Goal: Task Accomplishment & Management: Use online tool/utility

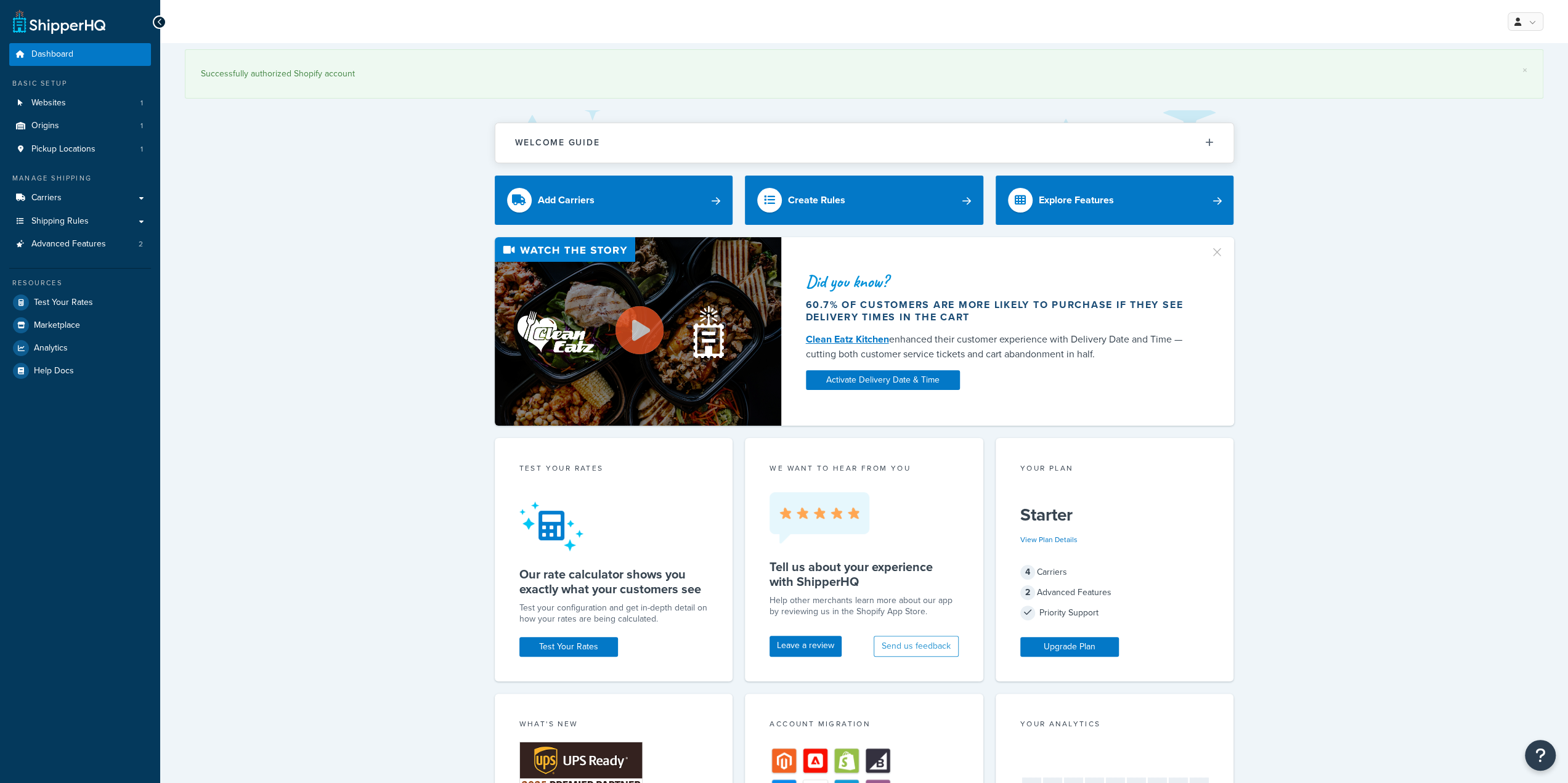
click at [360, 270] on div "Did you know? 60.7% of customers are more likely to purchase if they see delive…" at bounding box center [864, 331] width 1358 height 189
click at [80, 224] on span "Shipping Rules" at bounding box center [61, 221] width 58 height 10
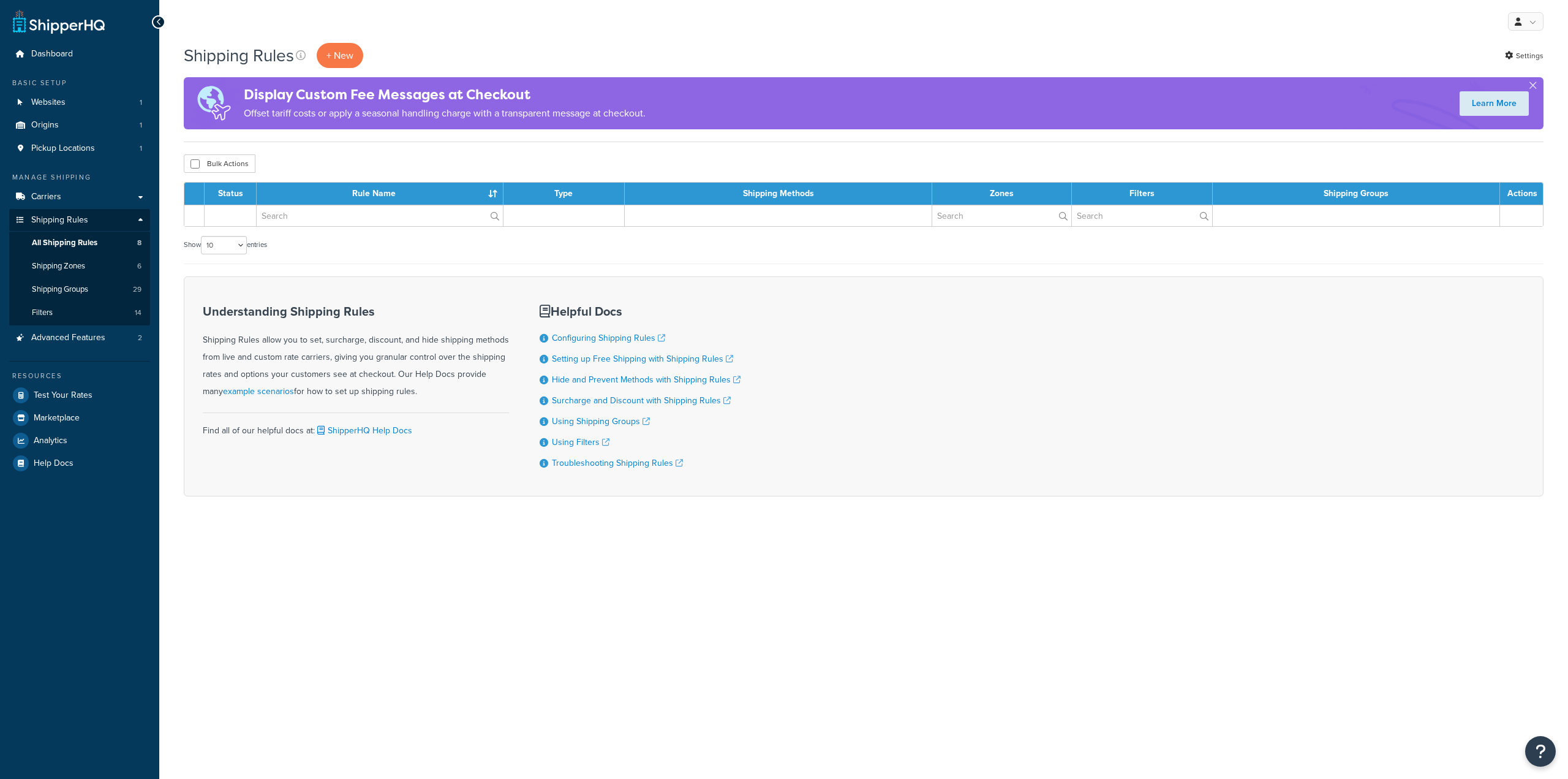
click at [90, 198] on link "Carriers" at bounding box center [80, 197] width 141 height 23
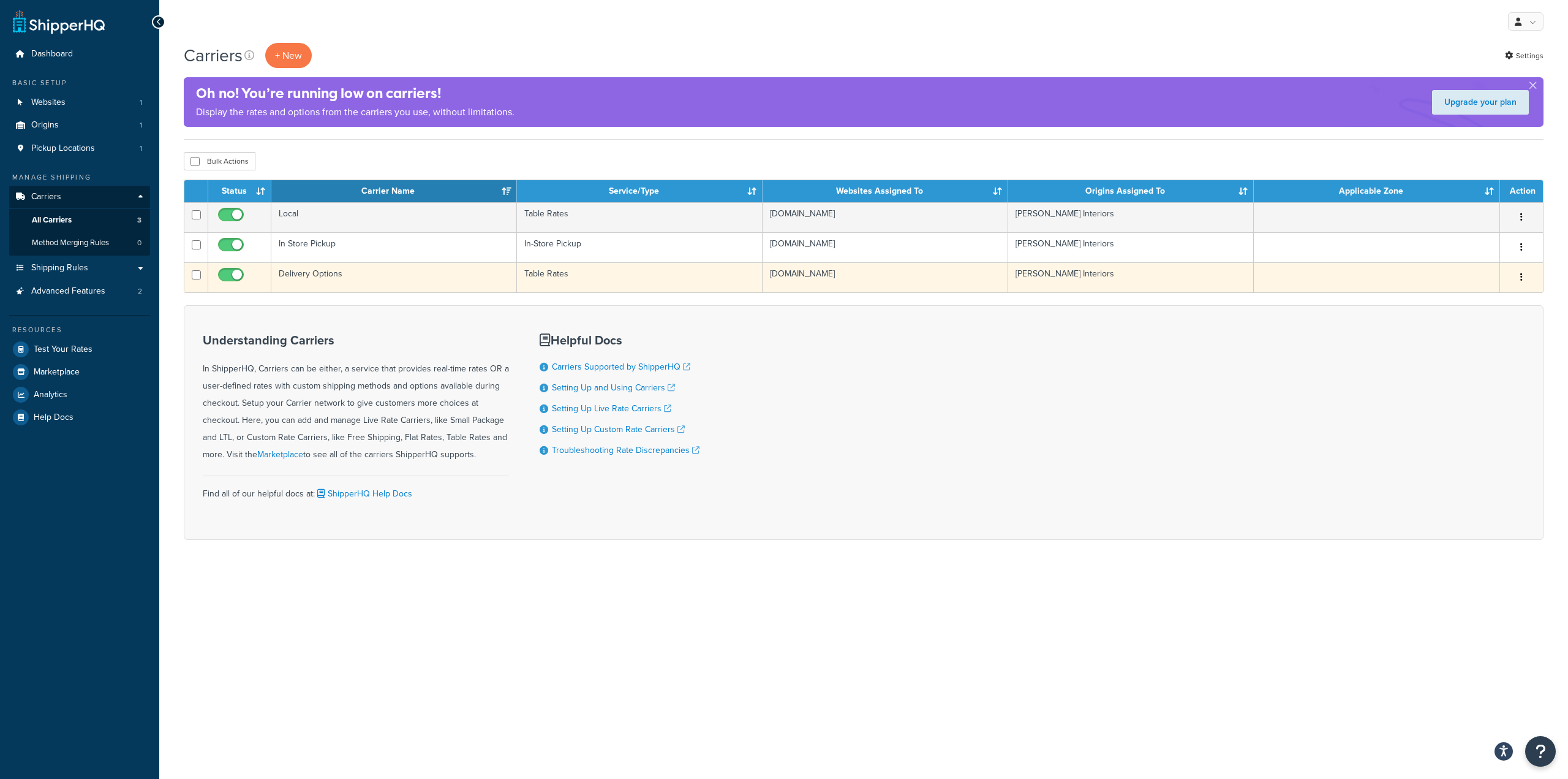
click at [308, 275] on td "Delivery Options" at bounding box center [394, 277] width 246 height 30
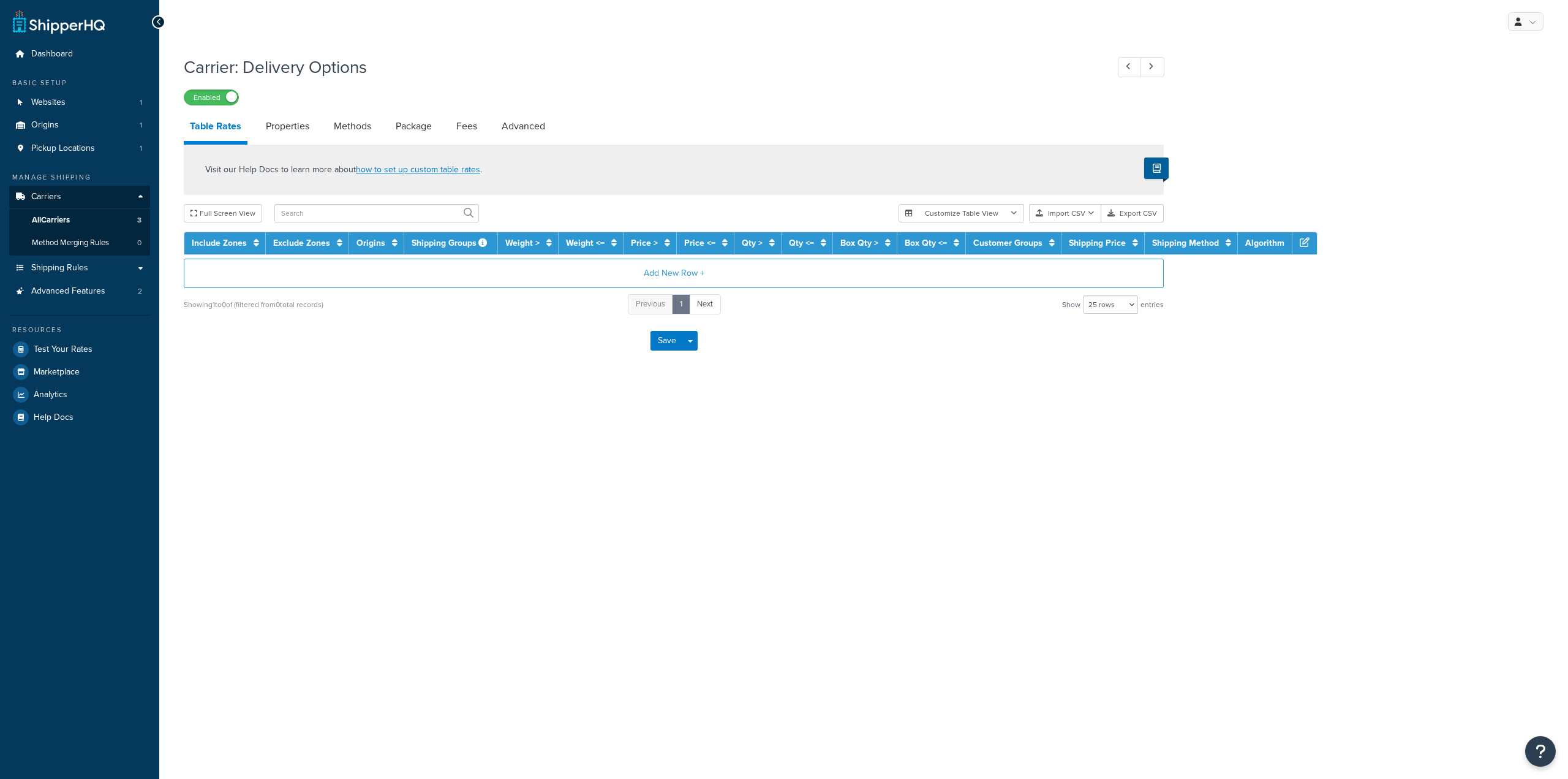
select select "25"
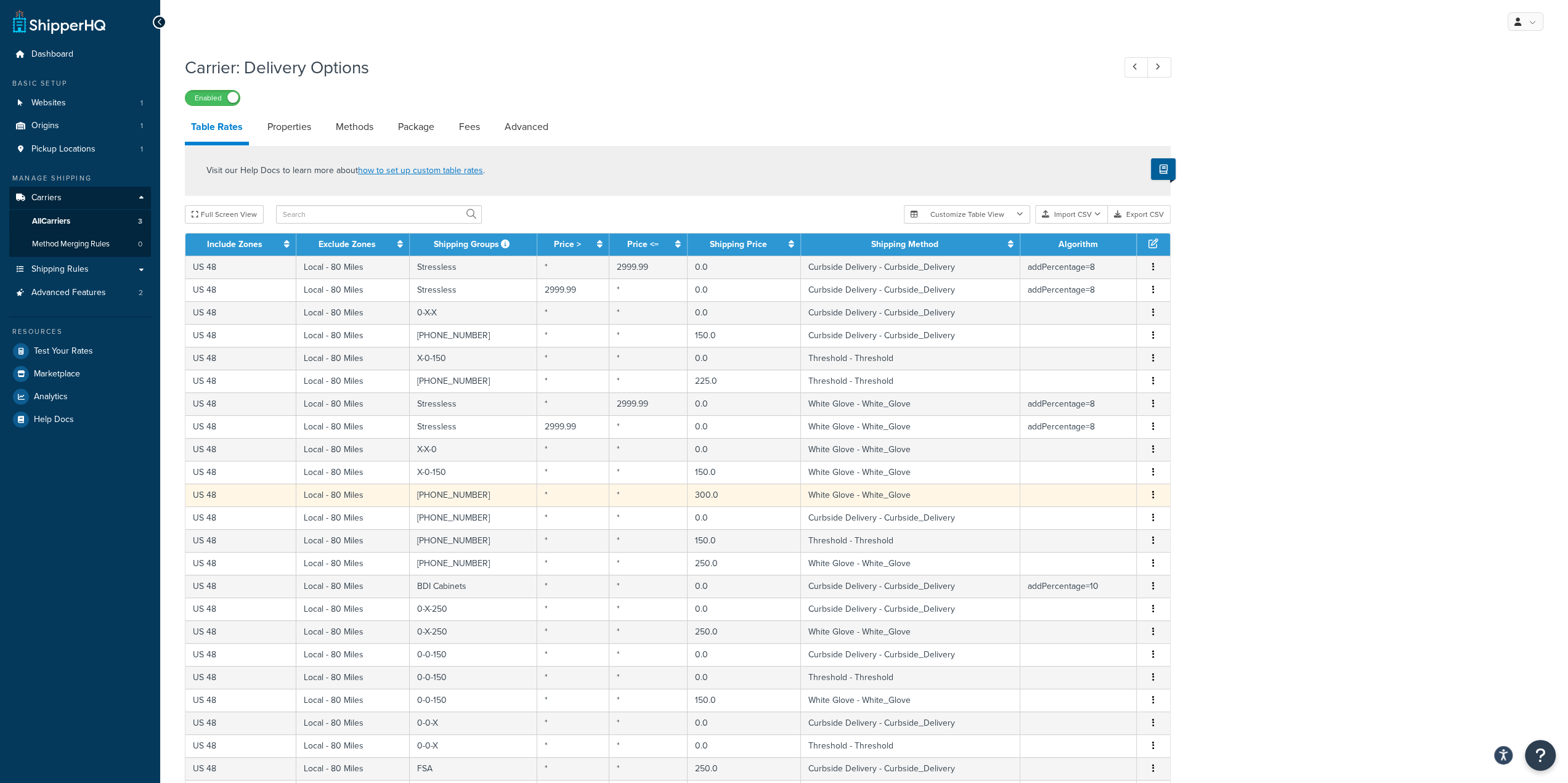
scroll to position [210, 0]
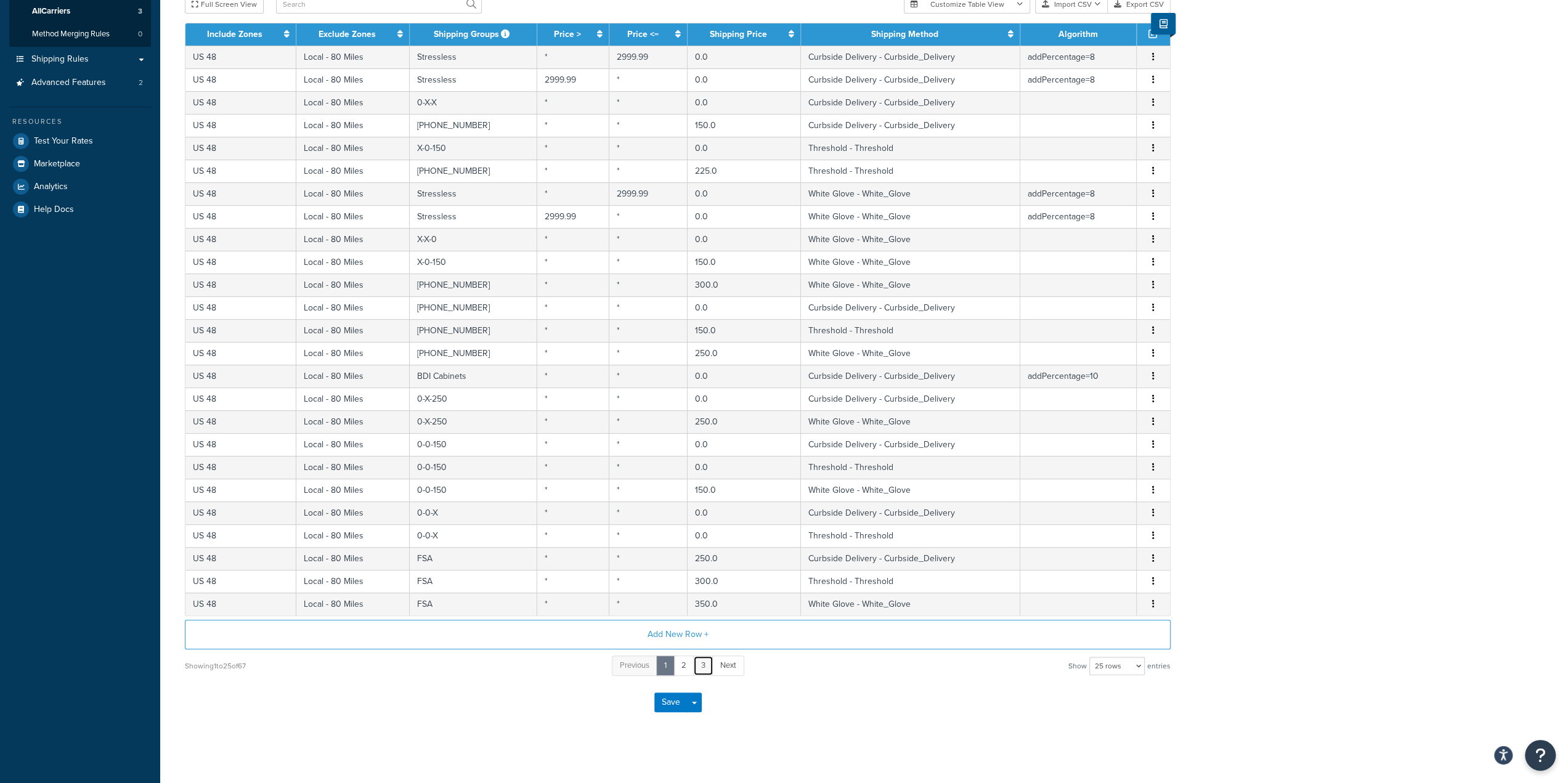
click at [706, 658] on link "3" at bounding box center [704, 666] width 21 height 21
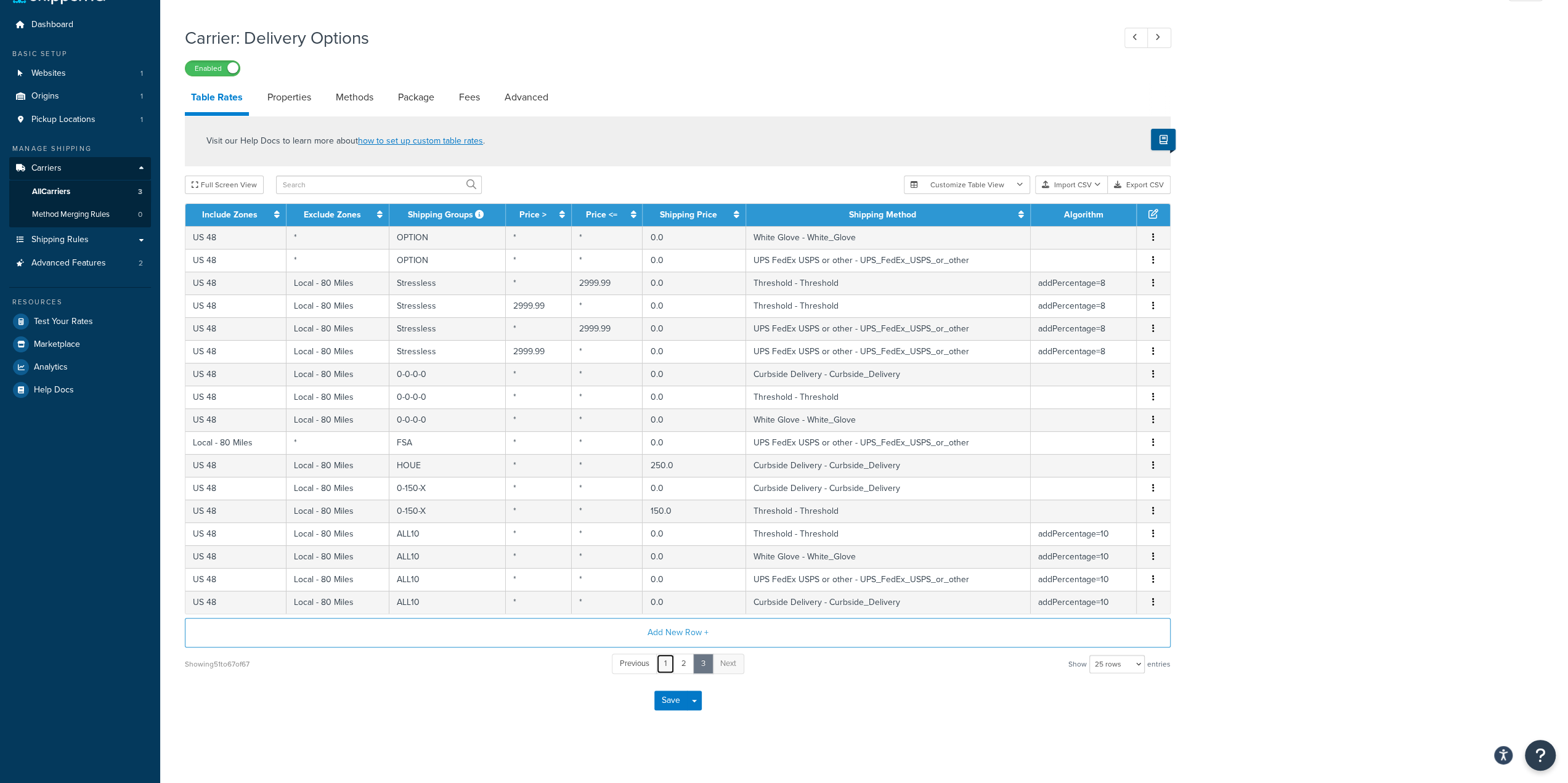
click at [665, 658] on link "1" at bounding box center [665, 663] width 18 height 21
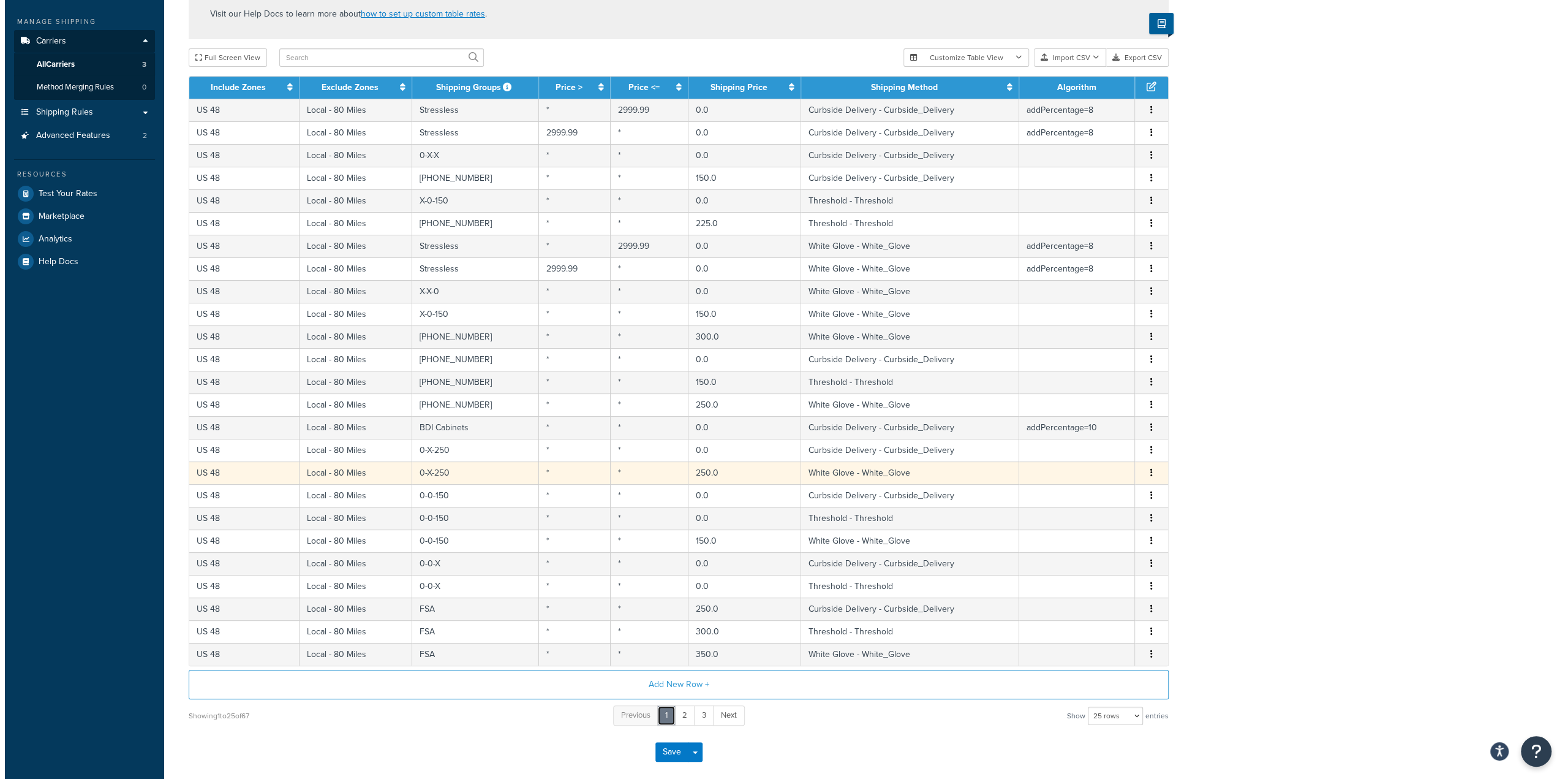
scroll to position [209, 0]
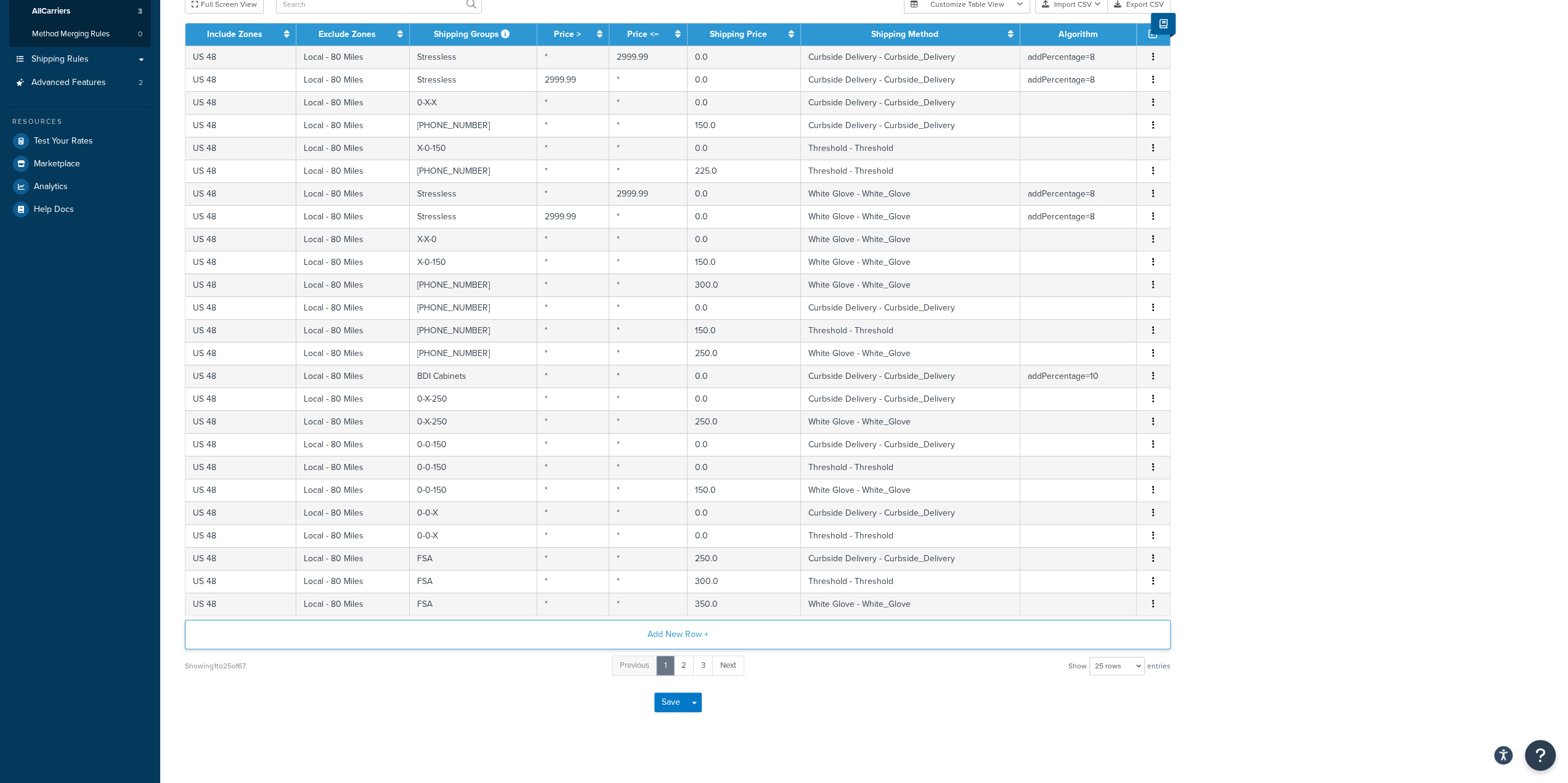
click at [663, 632] on button "Add New Row +" at bounding box center [677, 635] width 986 height 30
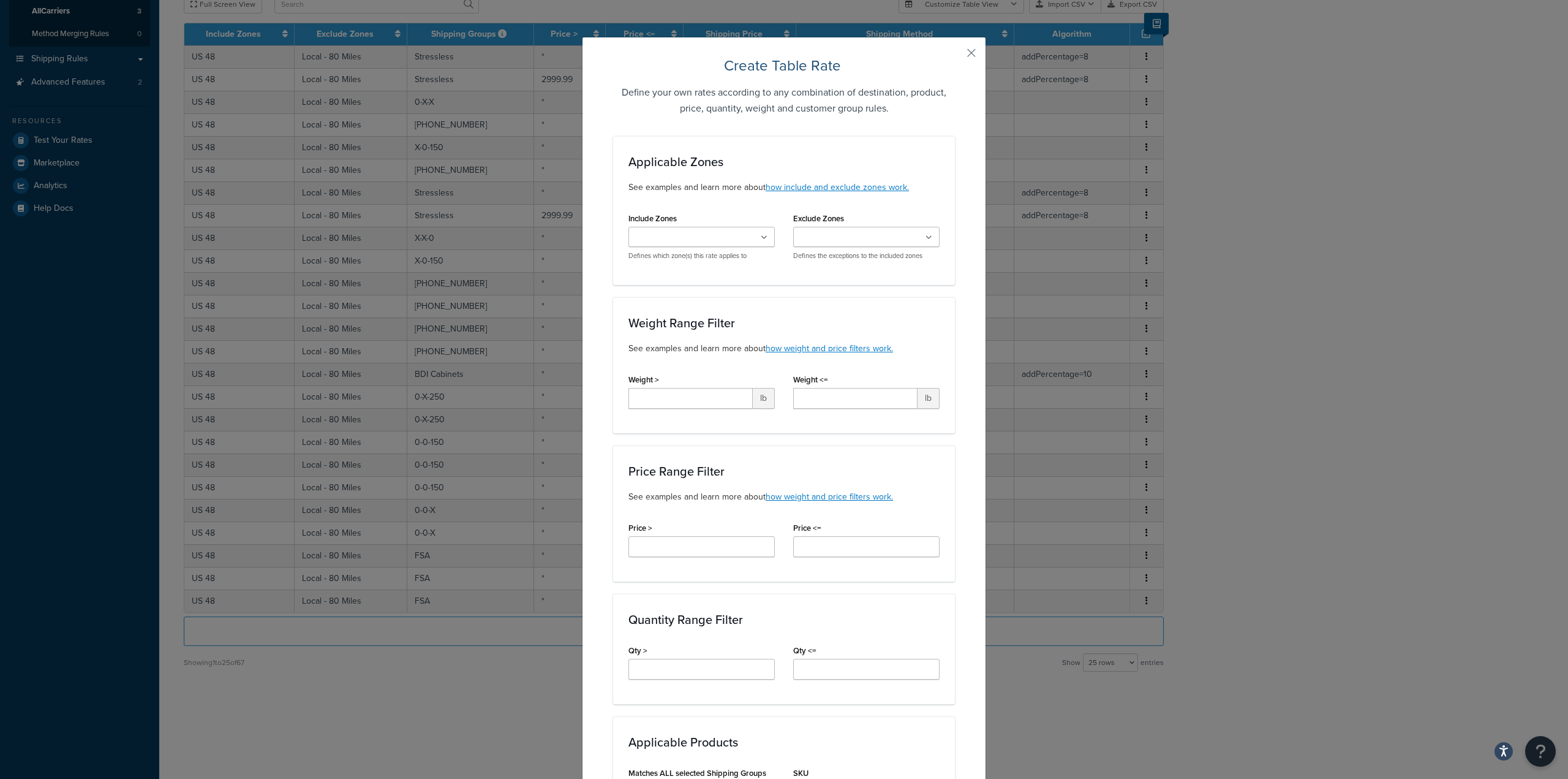
click at [647, 235] on input "Include Zones" at bounding box center [686, 238] width 109 height 13
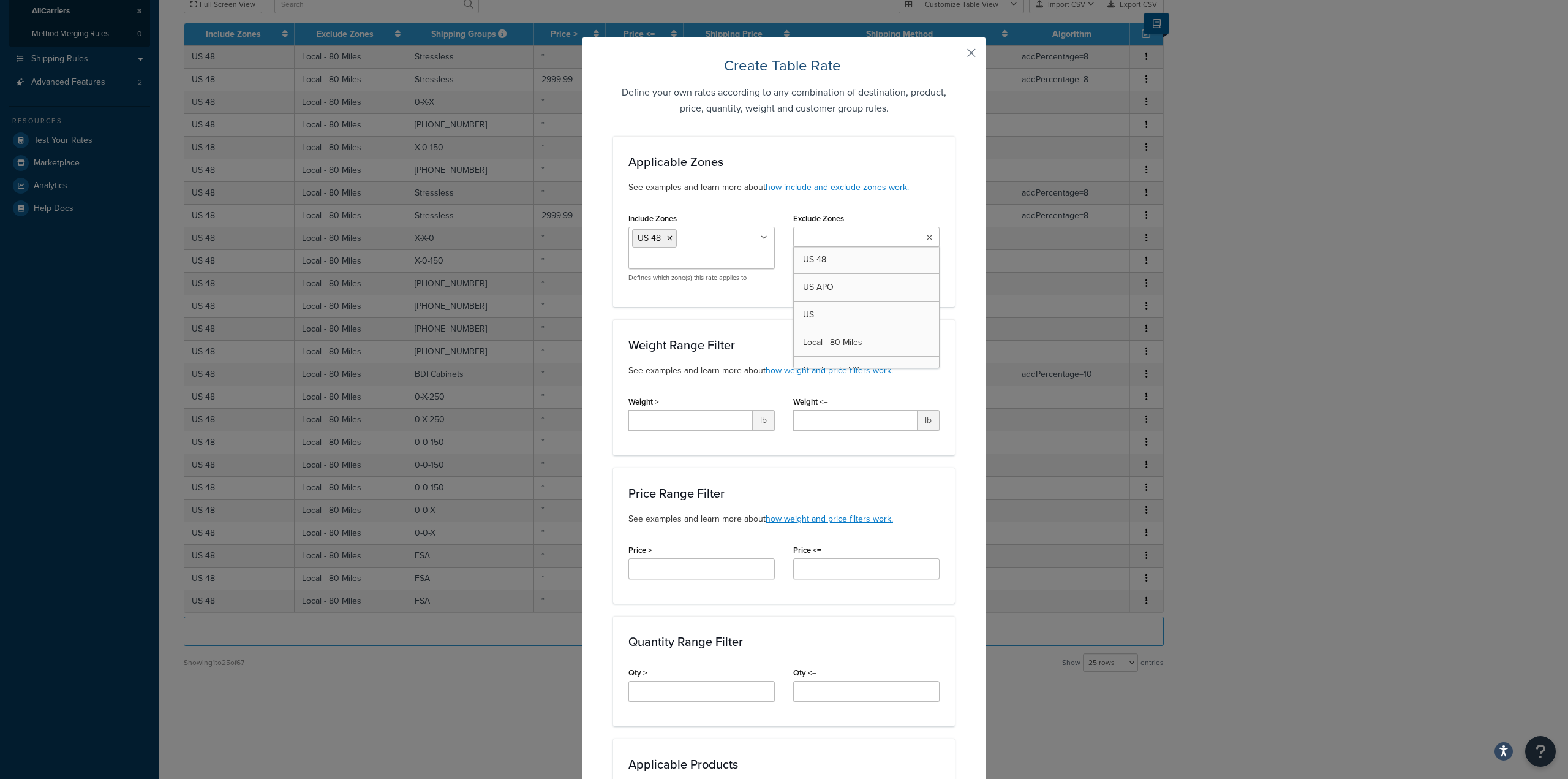
click at [820, 242] on input "Exclude Zones" at bounding box center [852, 238] width 109 height 13
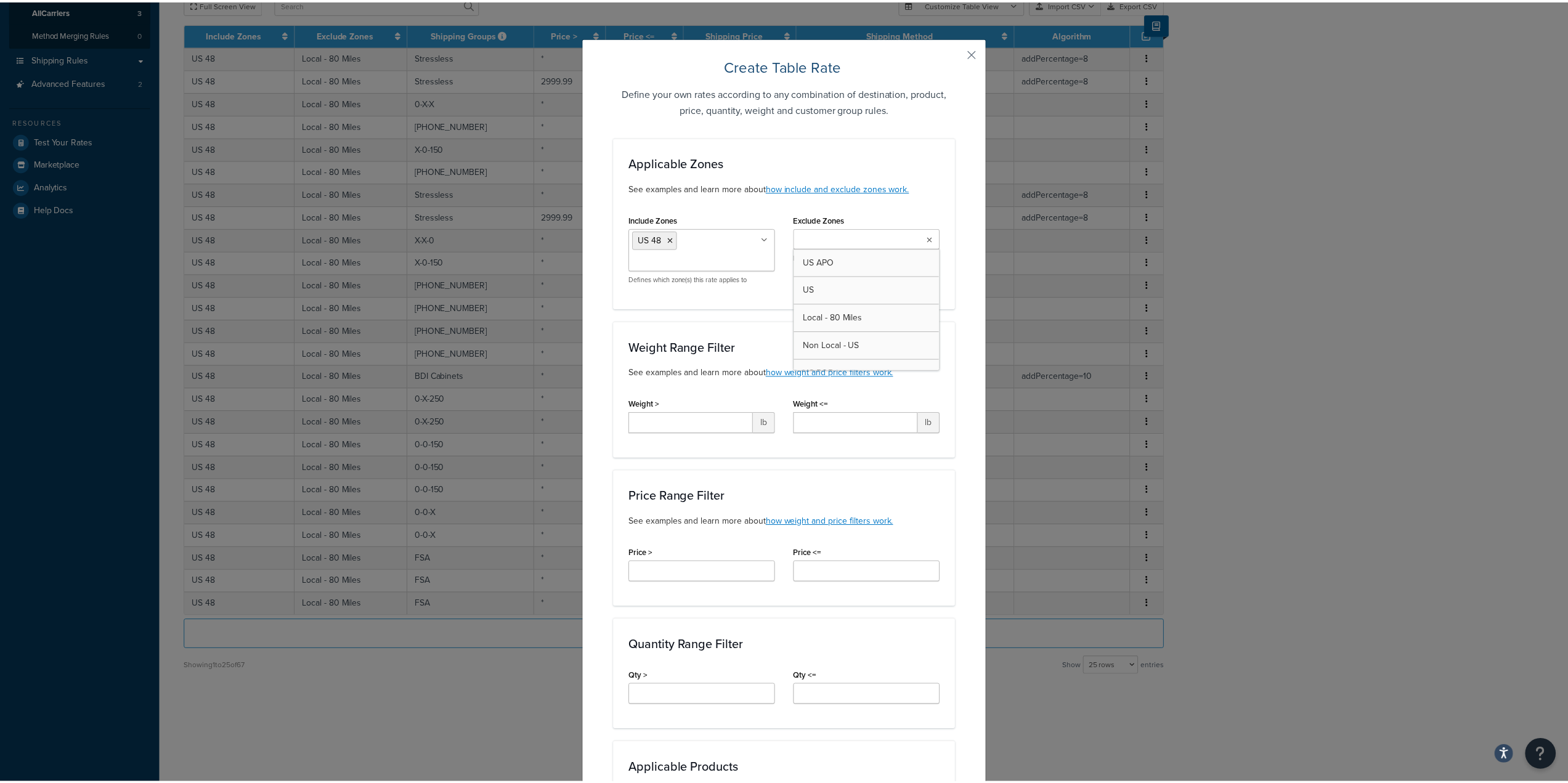
scroll to position [42, 0]
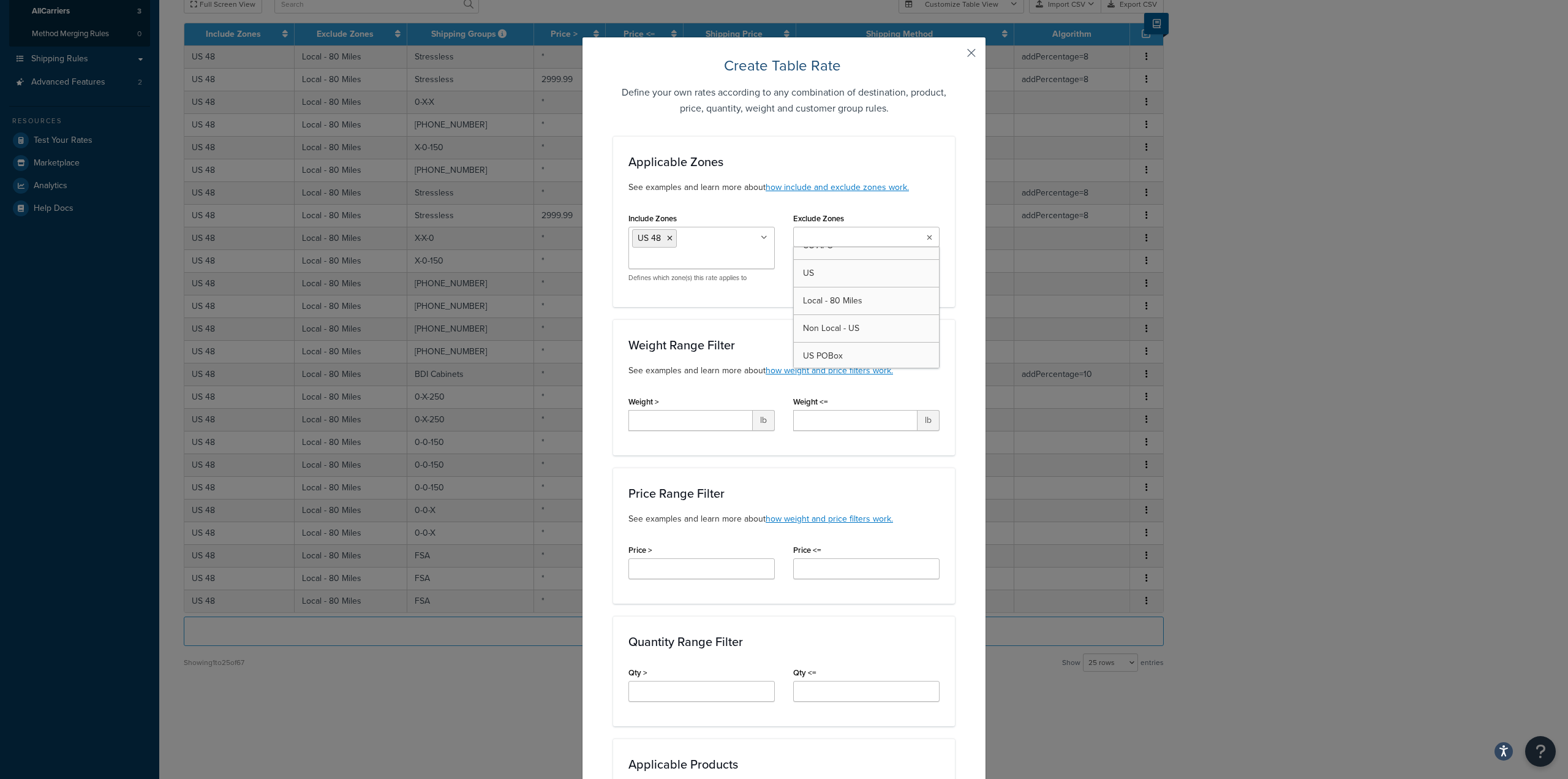
click at [955, 56] on button "button" at bounding box center [954, 57] width 3 height 3
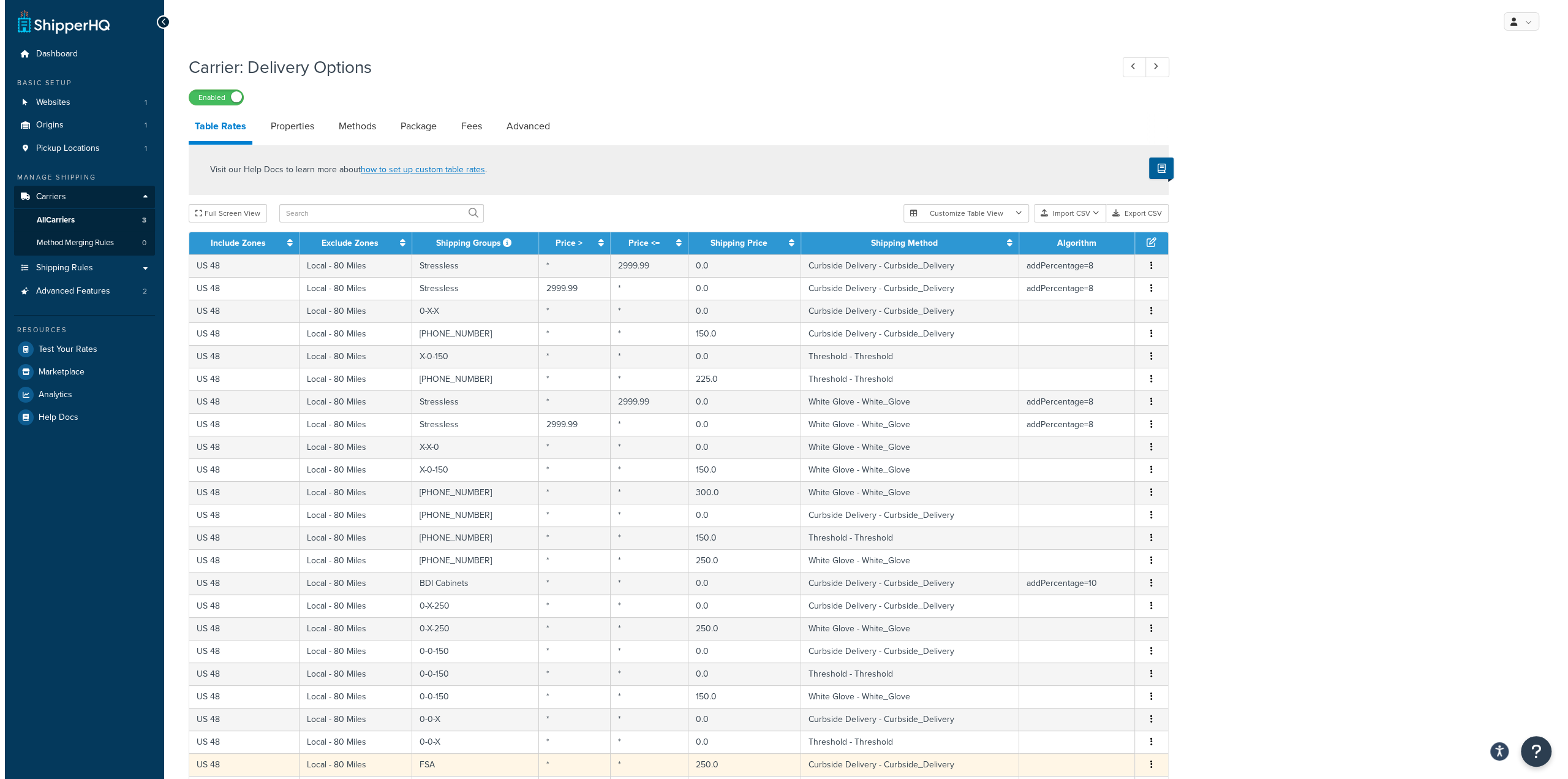
scroll to position [209, 0]
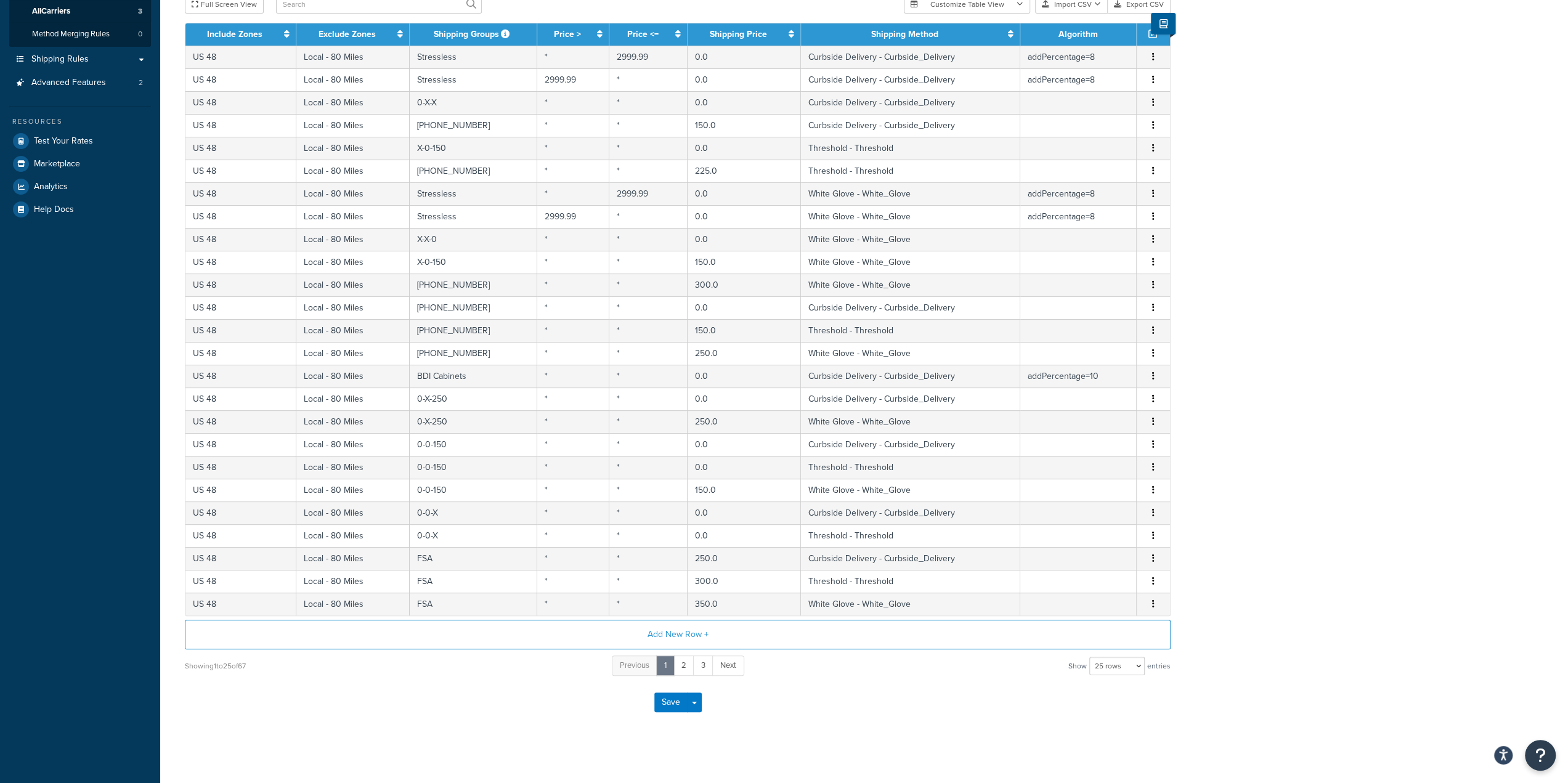
drag, startPoint x: 447, startPoint y: 697, endPoint x: 456, endPoint y: 679, distance: 20.1
click at [447, 697] on div "Save Save Dropdown Save and Edit" at bounding box center [677, 702] width 986 height 50
click at [669, 635] on button "Add New Row +" at bounding box center [677, 635] width 986 height 30
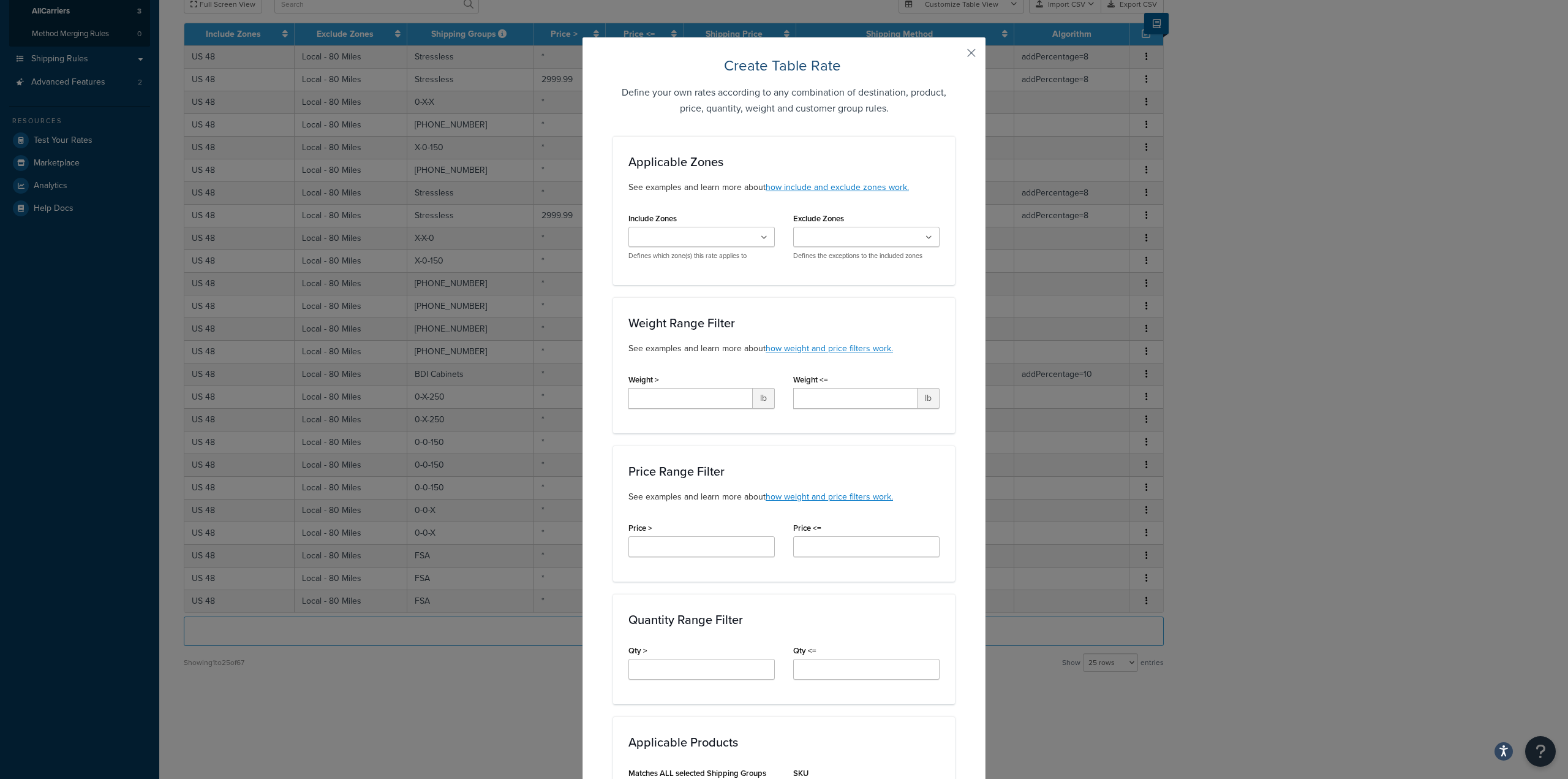
click at [756, 233] on ul at bounding box center [701, 237] width 146 height 21
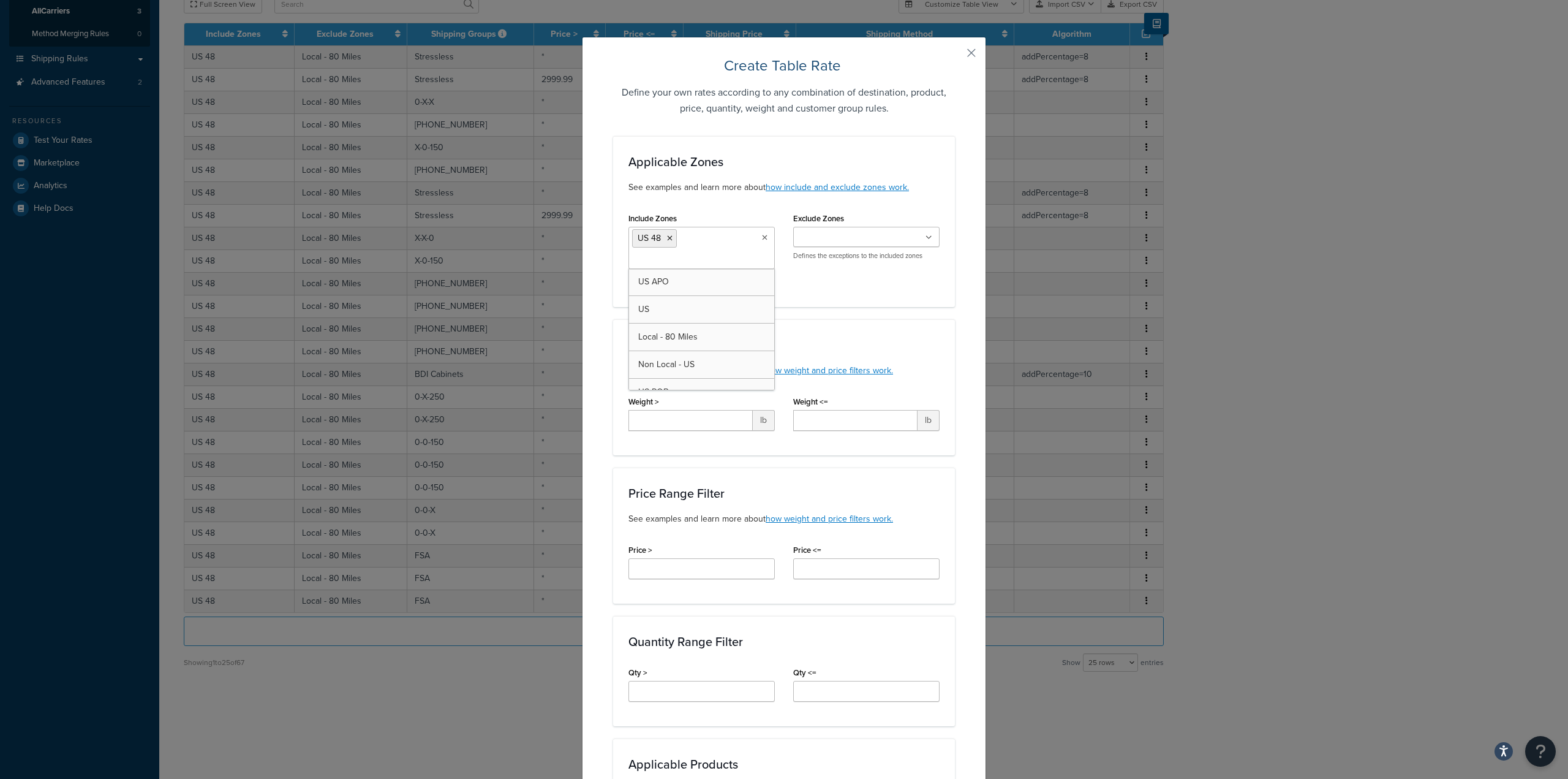
click at [852, 237] on input "Exclude Zones" at bounding box center [852, 238] width 109 height 13
click at [713, 396] on div "Weight > lb" at bounding box center [701, 412] width 146 height 38
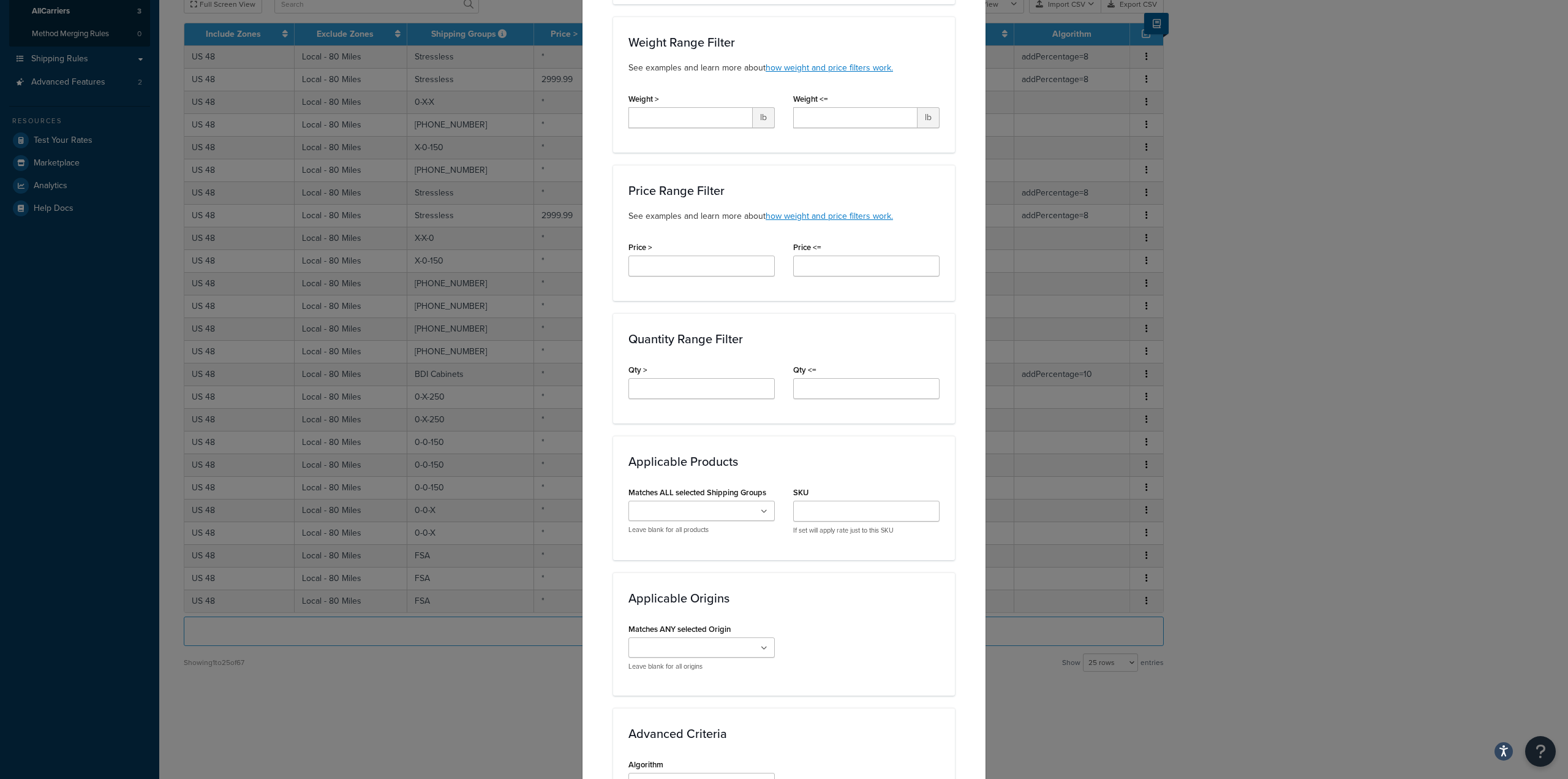
scroll to position [306, 0]
click at [687, 379] on input "Qty >" at bounding box center [701, 385] width 146 height 21
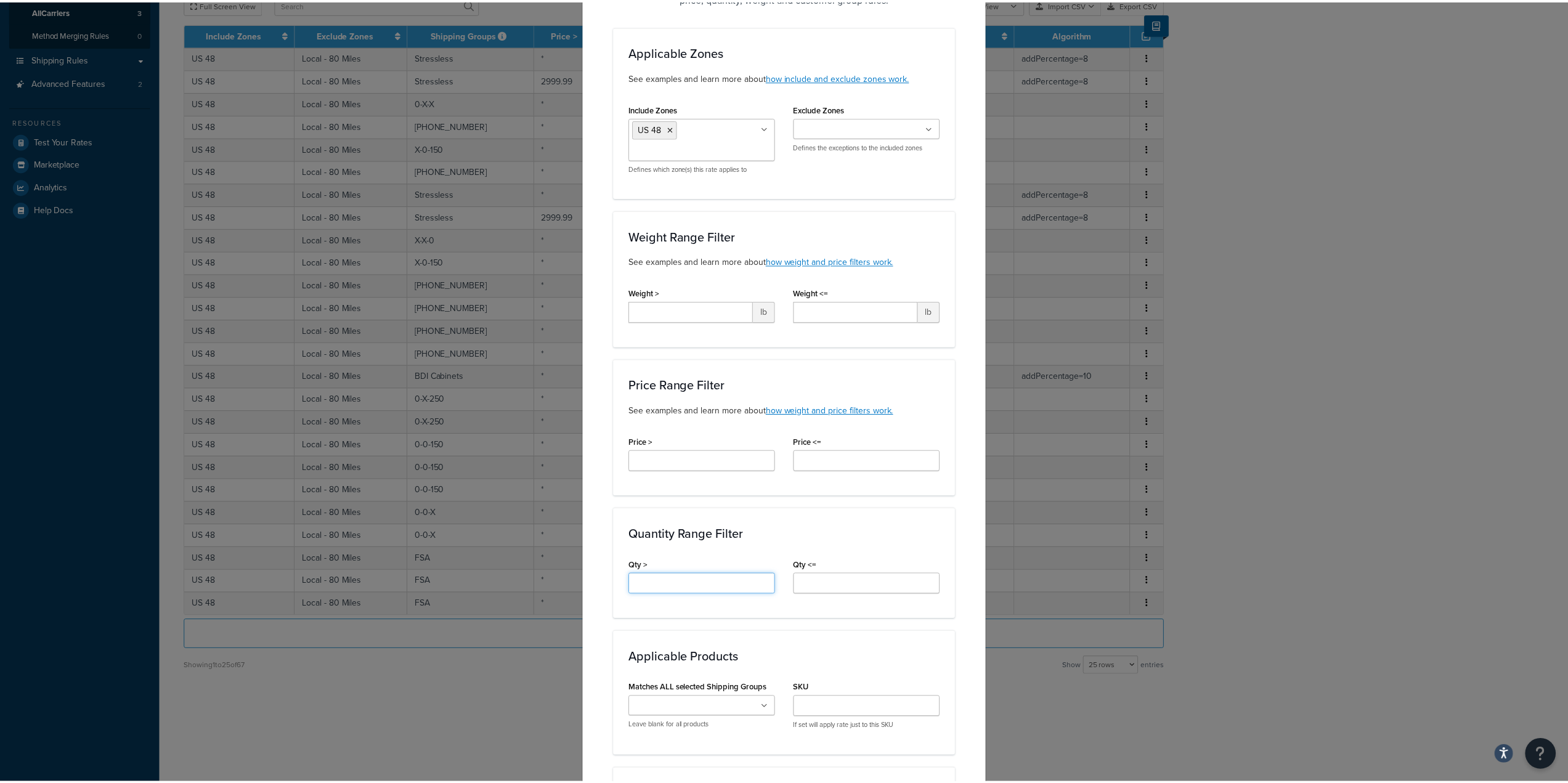
scroll to position [0, 0]
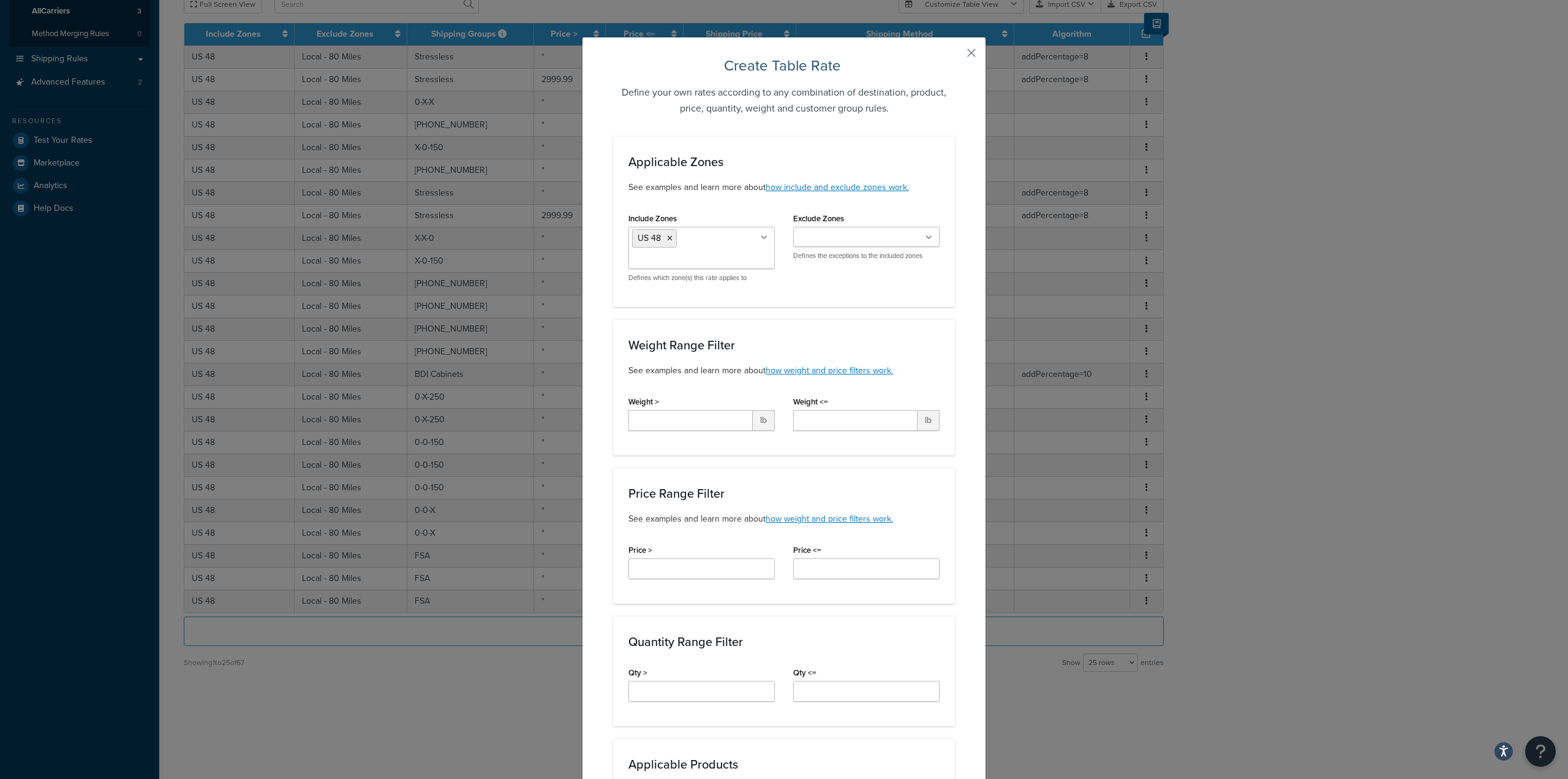
click at [955, 56] on button "button" at bounding box center [954, 57] width 3 height 3
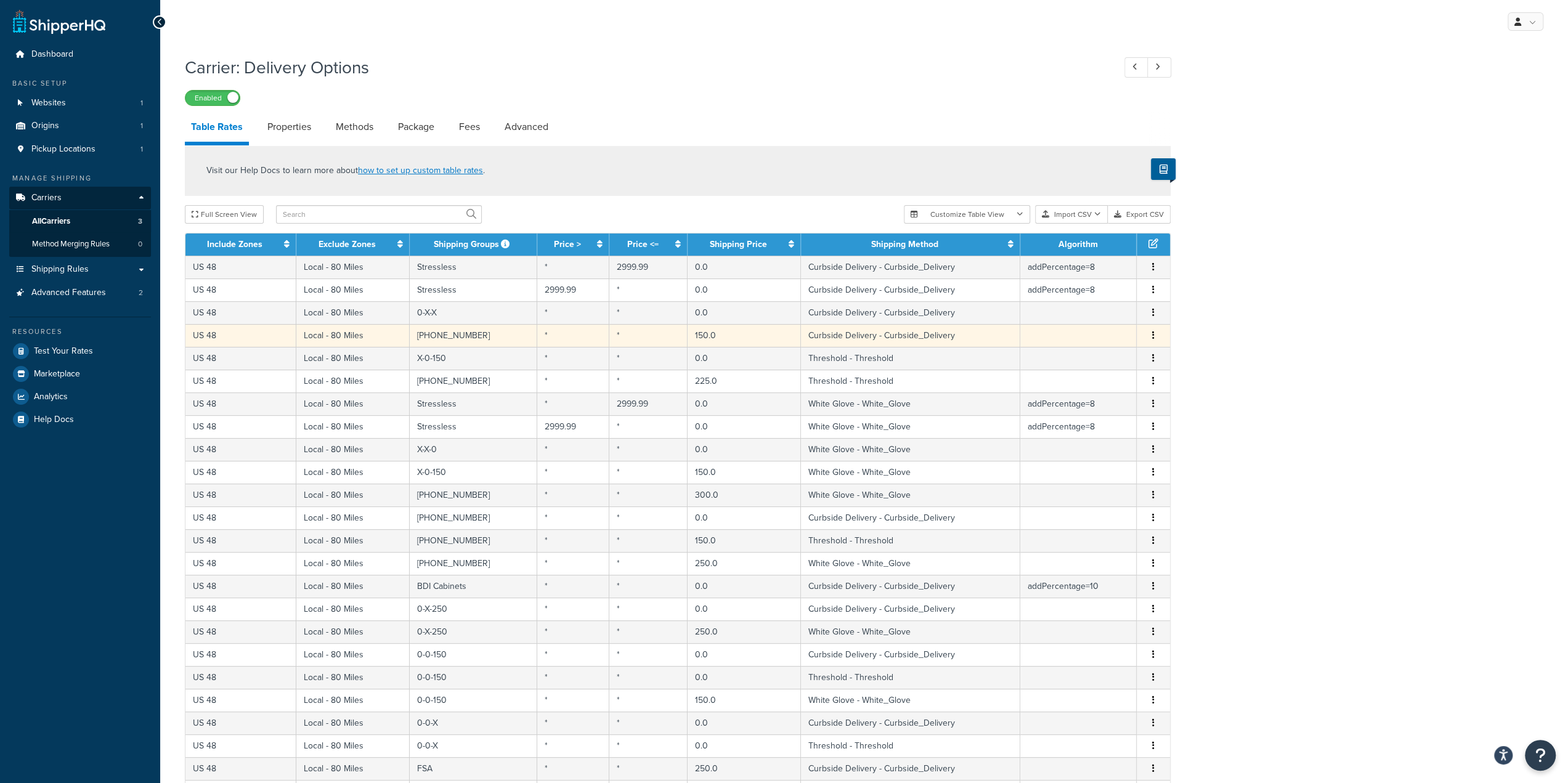
click at [255, 328] on td "US 48" at bounding box center [241, 335] width 111 height 23
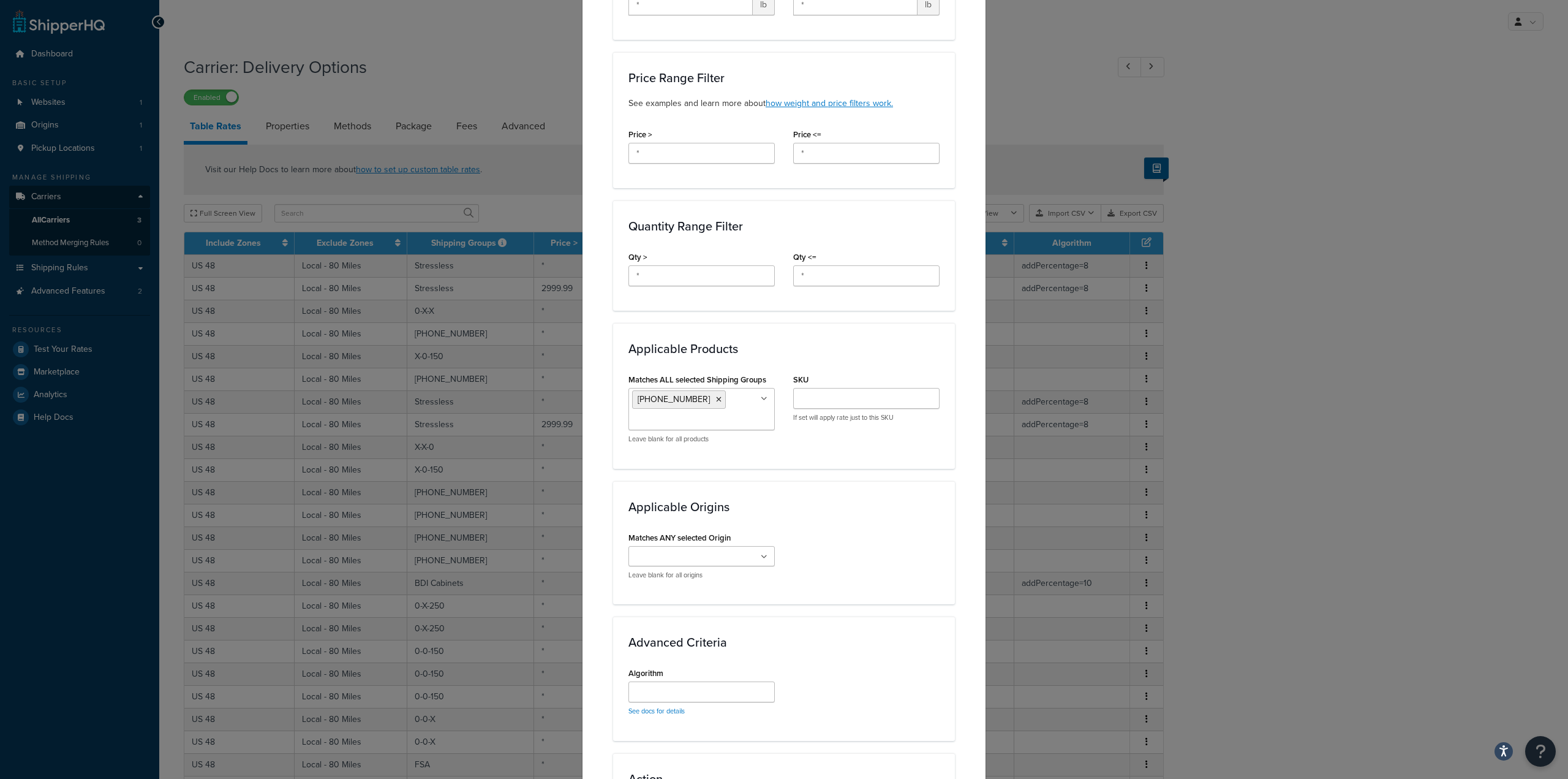
scroll to position [368, 0]
drag, startPoint x: 743, startPoint y: 374, endPoint x: 664, endPoint y: 371, distance: 79.1
click at [664, 371] on div "Matches ALL selected Shipping Groups 150-225-300 0-X-X Stressless X-X-0 X-0-150…" at bounding box center [701, 406] width 146 height 73
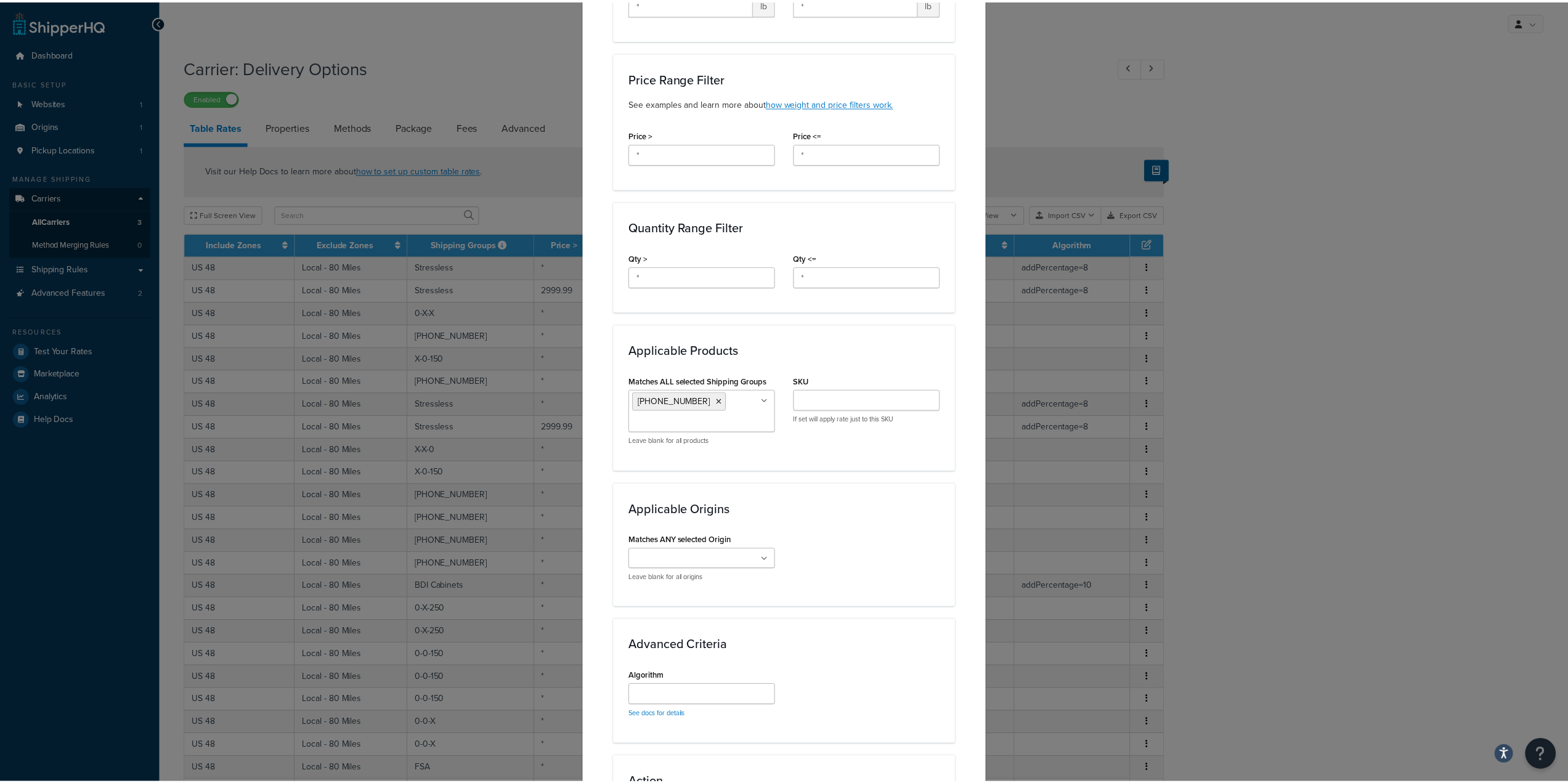
scroll to position [0, 0]
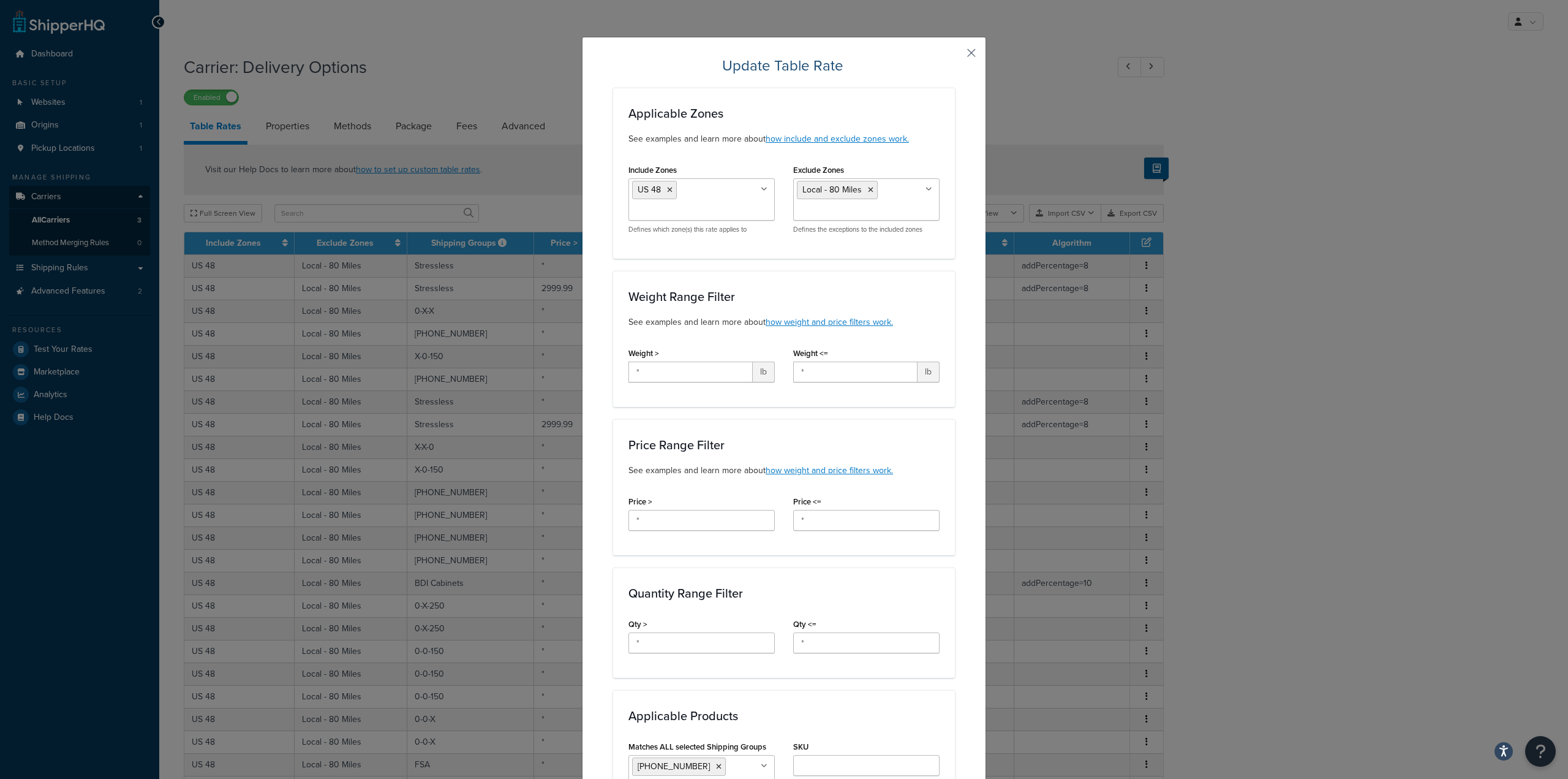
click at [955, 56] on button "button" at bounding box center [954, 57] width 3 height 3
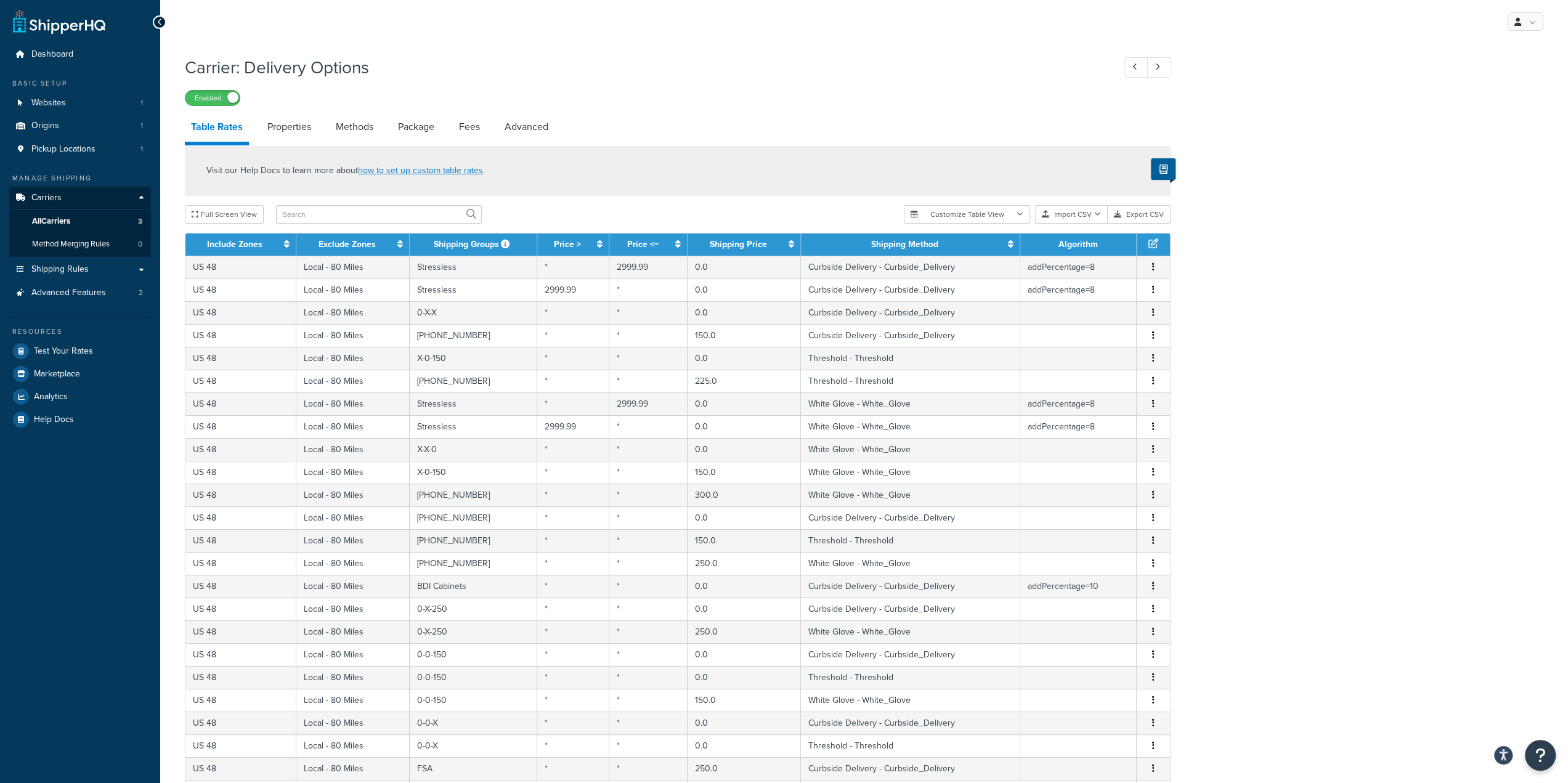
click at [534, 42] on div "My Profile Billing Global Settings Contact Us Logout" at bounding box center [864, 21] width 1408 height 43
